Goal: Transaction & Acquisition: Obtain resource

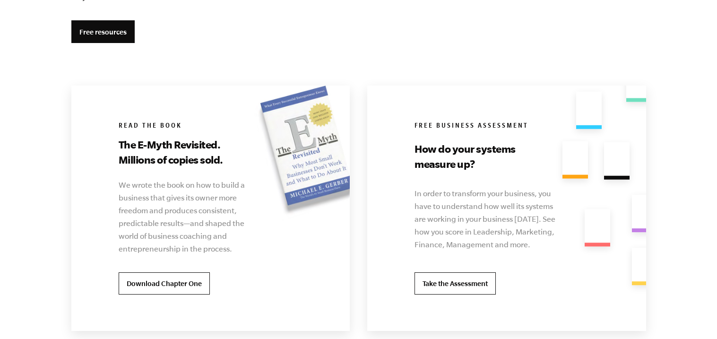
scroll to position [1783, 0]
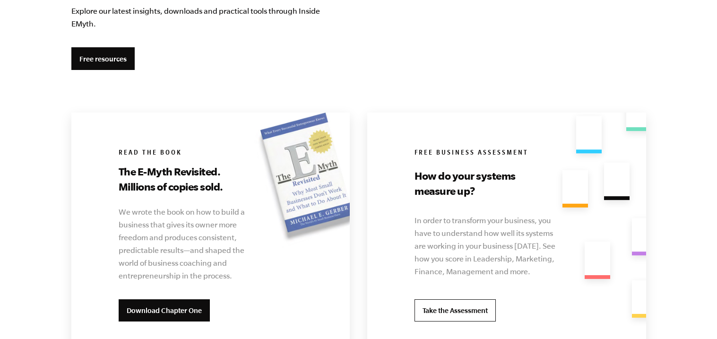
click at [192, 316] on link "Download Chapter One" at bounding box center [164, 310] width 91 height 23
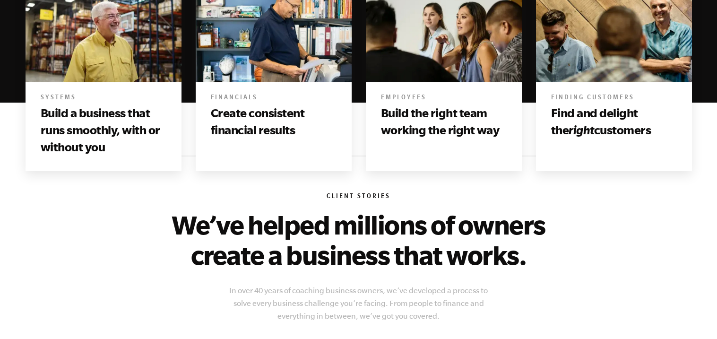
scroll to position [593, 0]
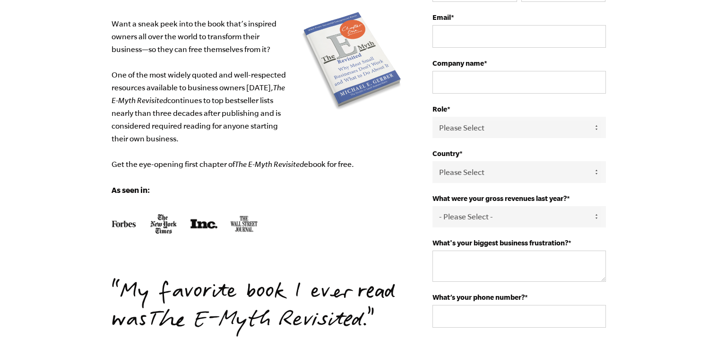
scroll to position [141, 0]
click at [567, 129] on select "Please Select Owner Partner / Co-Owner Executive Employee / Other" at bounding box center [519, 127] width 173 height 21
click at [652, 83] on body "The E-Myth Revisited : Chapter One Want a sneak peek into the book that’s inspi…" at bounding box center [358, 28] width 717 height 339
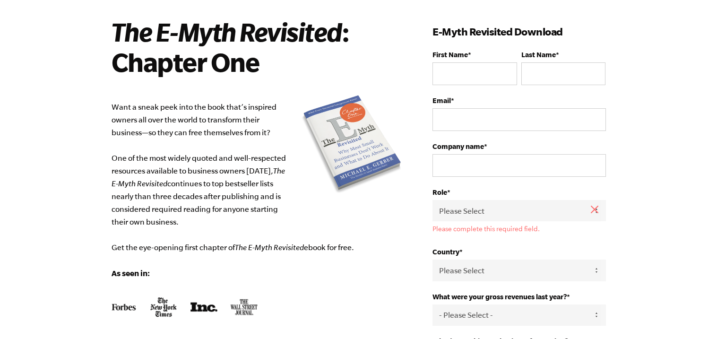
scroll to position [59, 0]
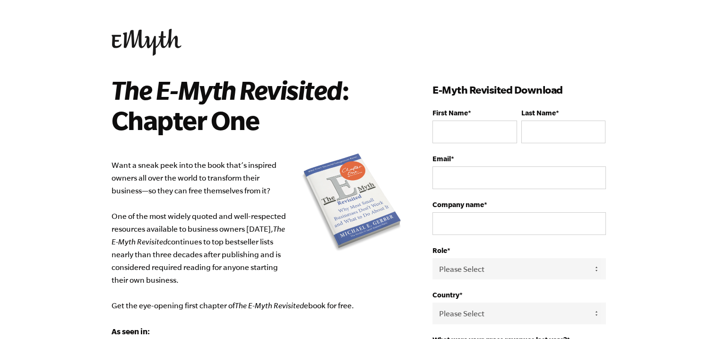
click at [649, 119] on body "The E-Myth Revisited : Chapter One Want a sneak peek into the book that’s inspi…" at bounding box center [358, 169] width 717 height 339
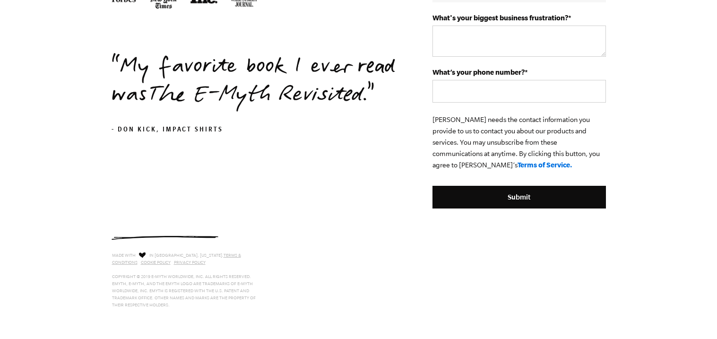
scroll to position [368, 0]
